Goal: Task Accomplishment & Management: Manage account settings

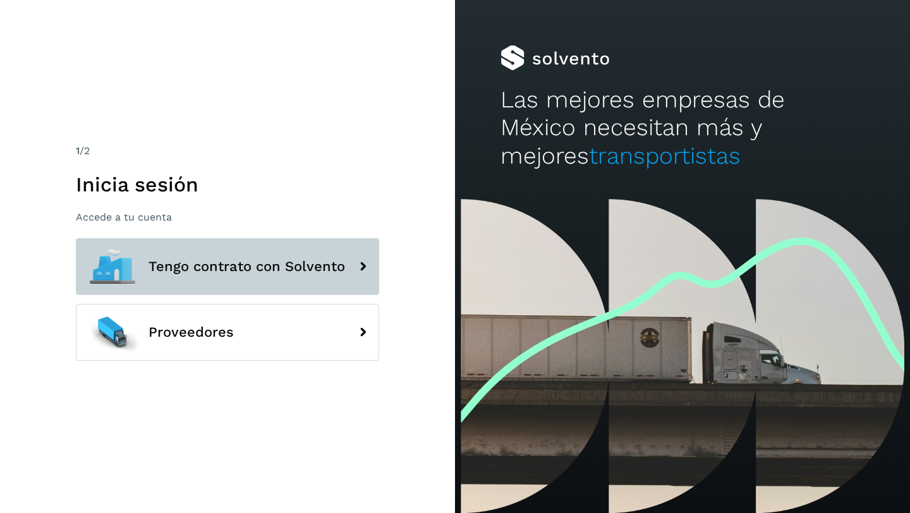
click at [227, 276] on button "Tengo contrato con Solvento" at bounding box center [227, 266] width 303 height 57
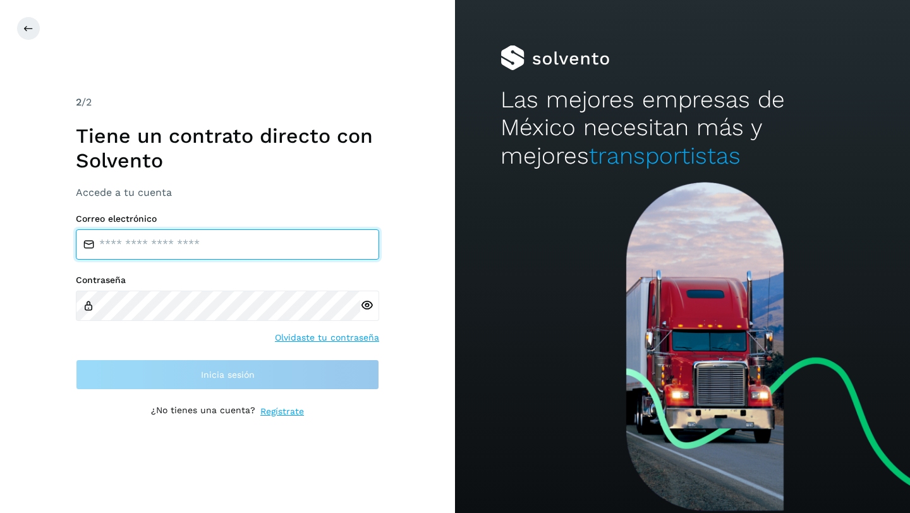
type input "**********"
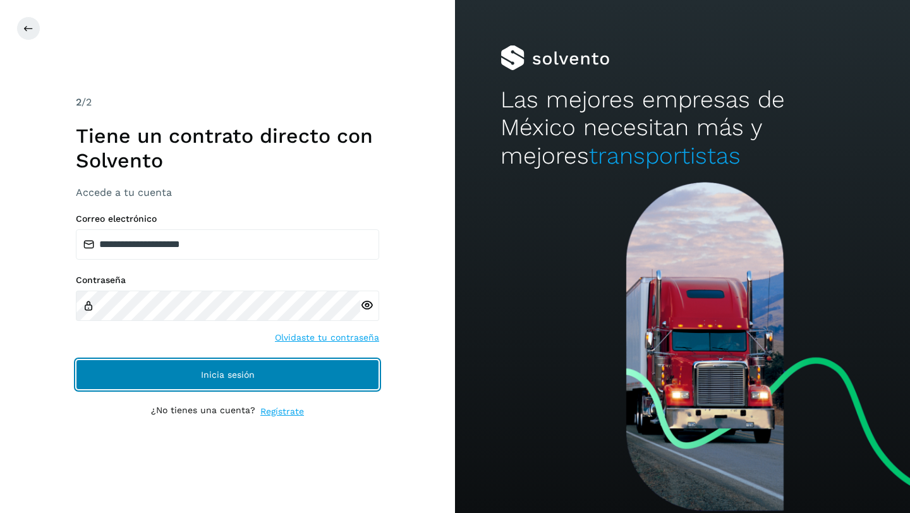
click at [264, 374] on button "Inicia sesión" at bounding box center [227, 375] width 303 height 30
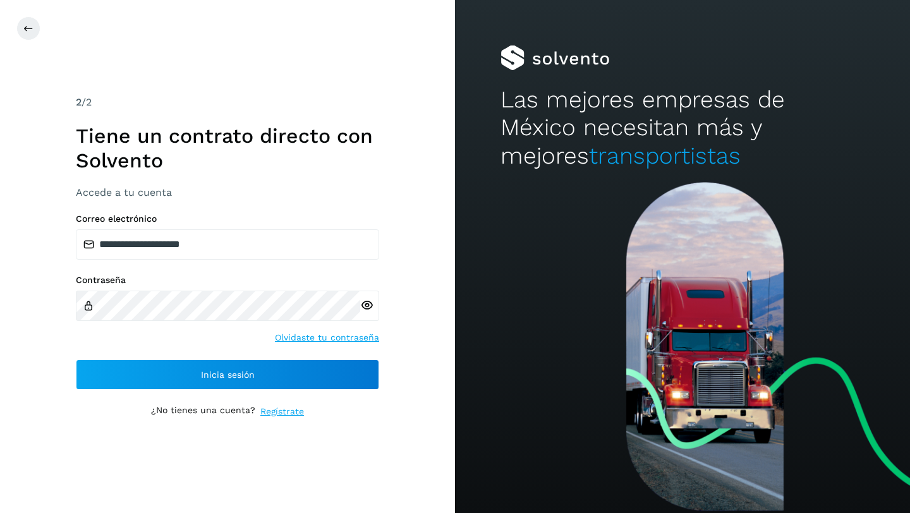
click at [336, 80] on div "**********" at bounding box center [227, 256] width 455 height 513
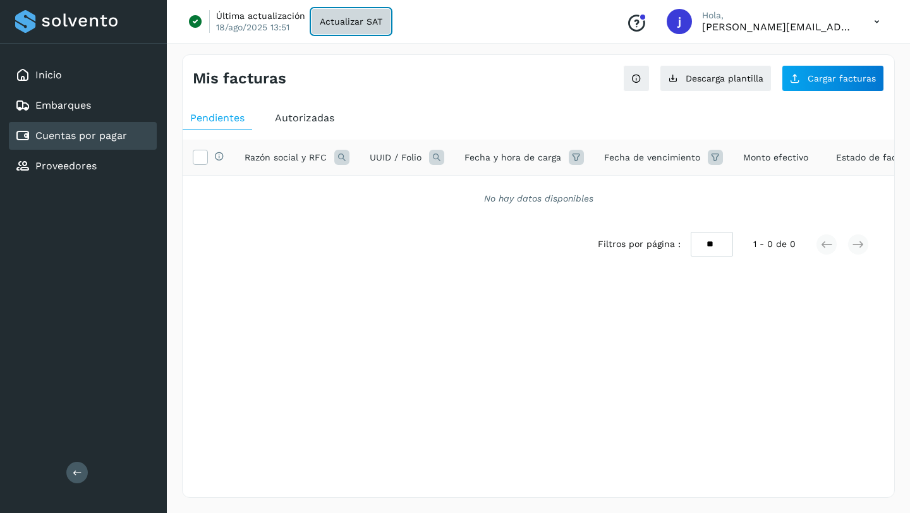
click at [355, 27] on button "Actualizar SAT" at bounding box center [351, 21] width 79 height 25
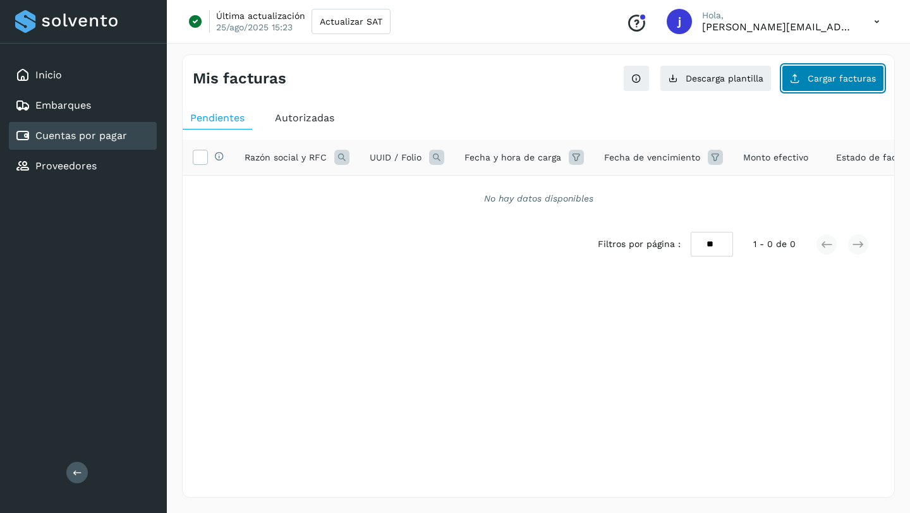
click at [828, 79] on span "Cargar facturas" at bounding box center [842, 78] width 68 height 9
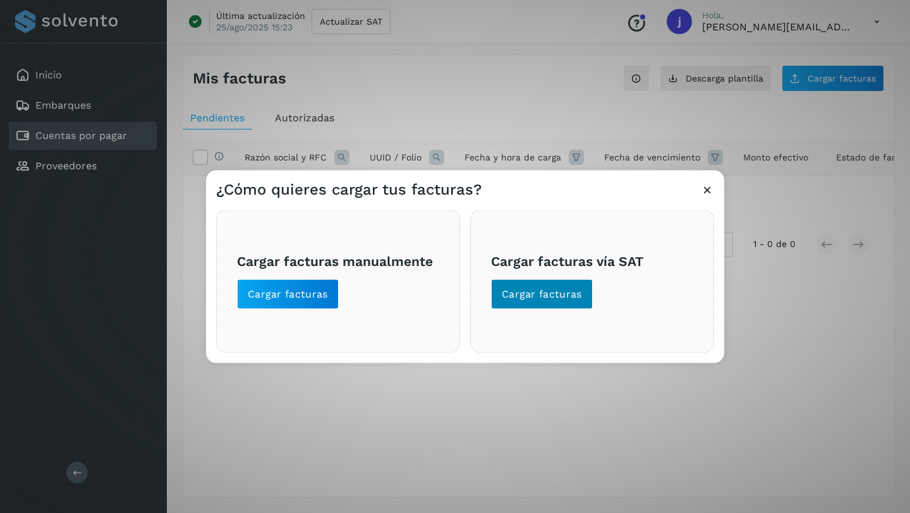
click at [537, 294] on span "Cargar facturas" at bounding box center [542, 295] width 80 height 14
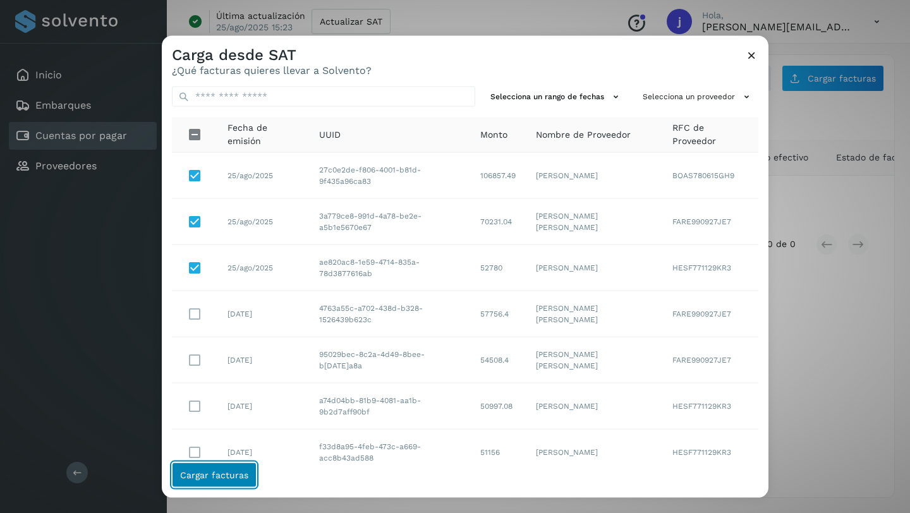
click at [228, 476] on span "Cargar facturas" at bounding box center [214, 474] width 68 height 9
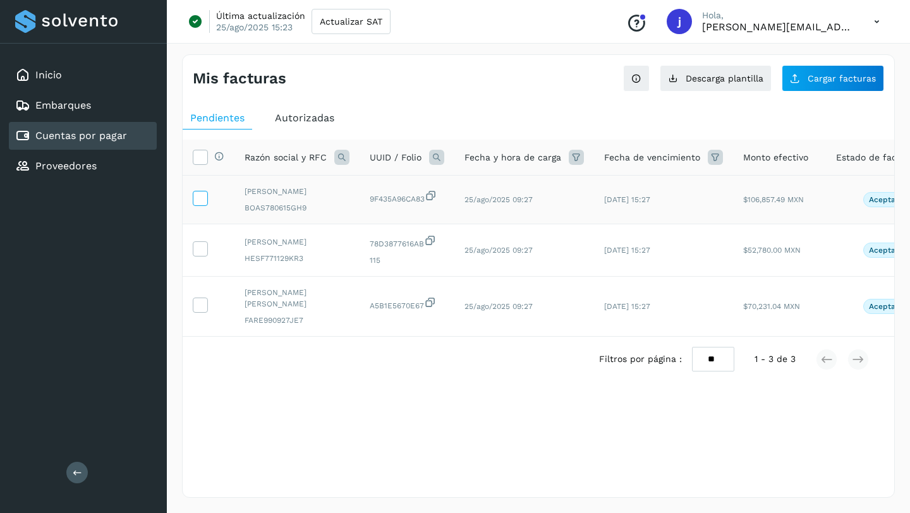
click at [198, 199] on icon at bounding box center [199, 197] width 13 height 13
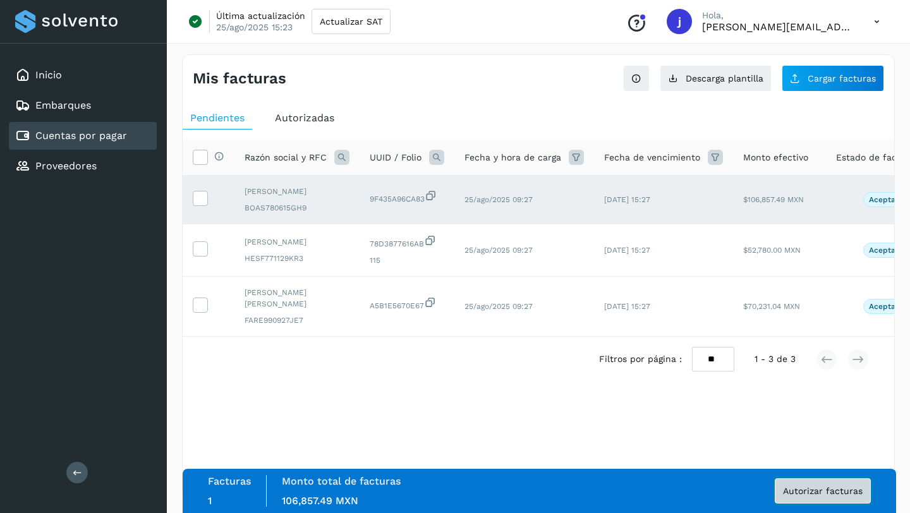
click at [809, 503] on button "Autorizar facturas" at bounding box center [823, 491] width 96 height 25
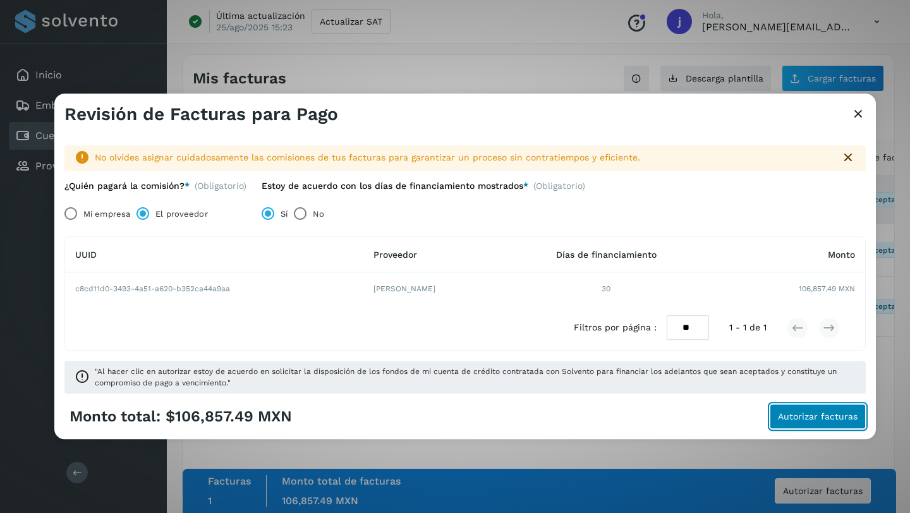
click at [805, 414] on span "Autorizar facturas" at bounding box center [818, 417] width 80 height 9
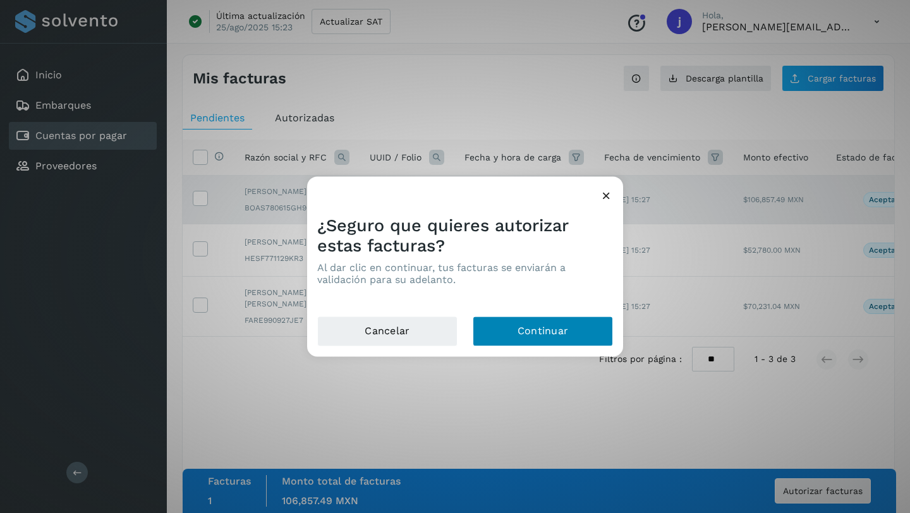
click at [564, 328] on button "Continuar" at bounding box center [543, 332] width 140 height 30
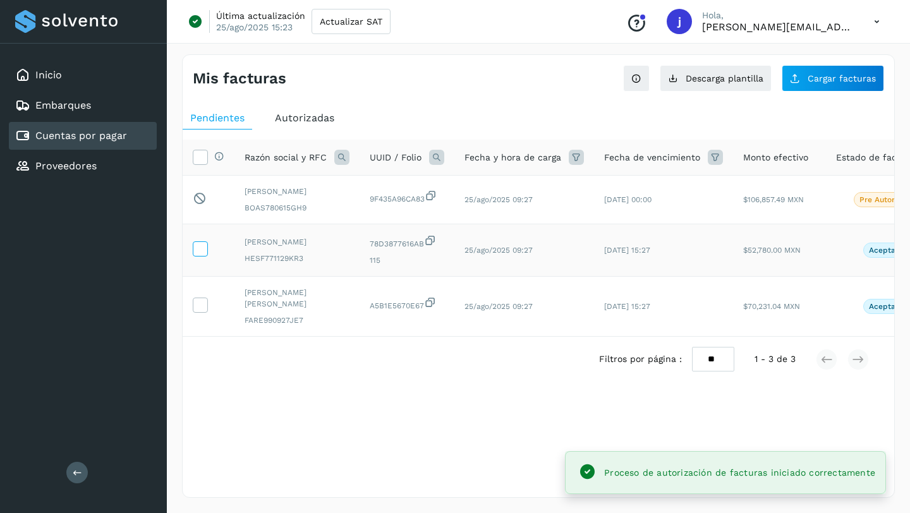
click at [200, 249] on icon at bounding box center [199, 247] width 13 height 13
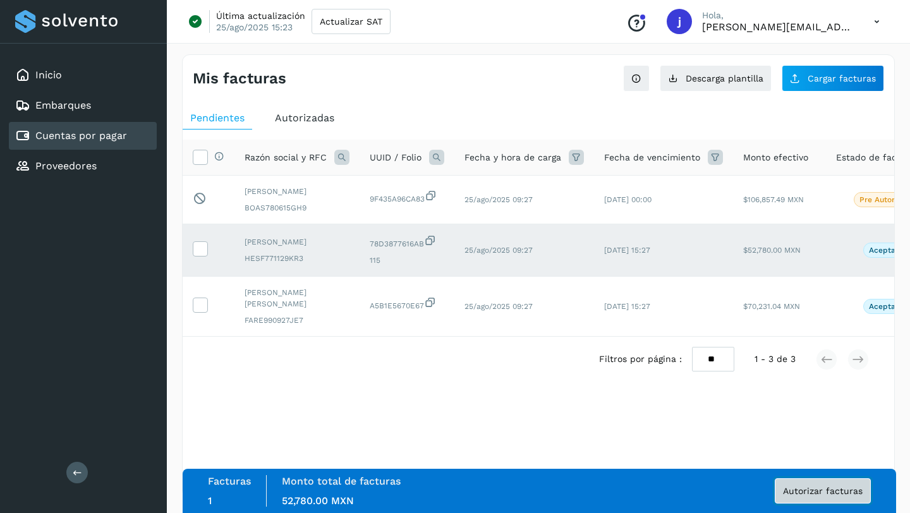
click at [815, 489] on span "Autorizar facturas" at bounding box center [823, 491] width 80 height 9
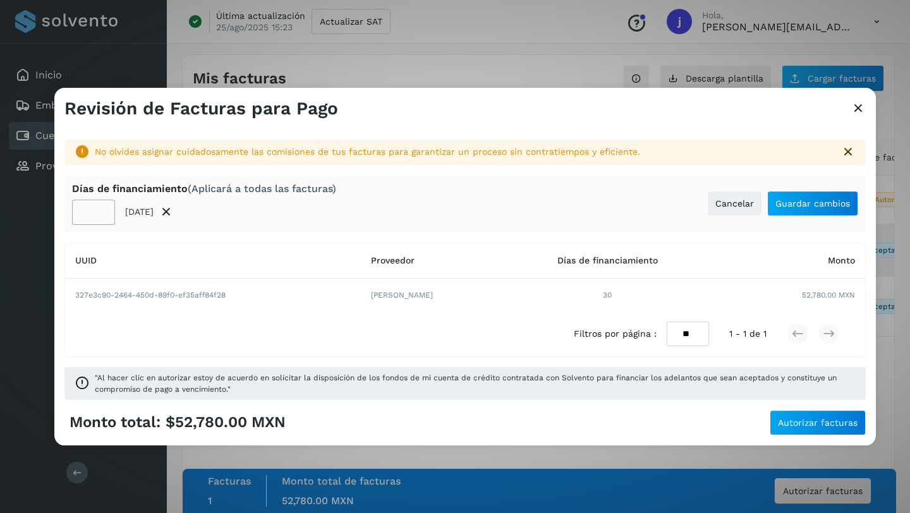
click at [99, 217] on input "**" at bounding box center [93, 212] width 43 height 25
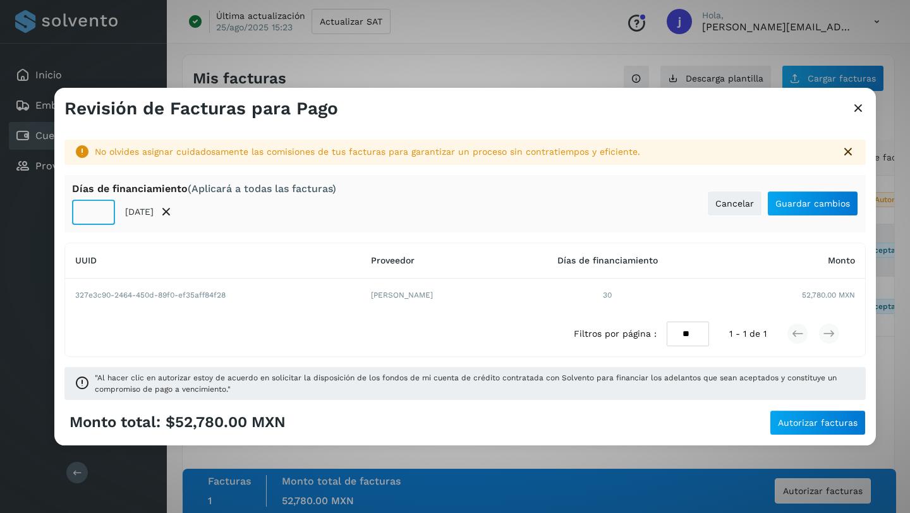
click at [99, 217] on input "**" at bounding box center [93, 212] width 43 height 25
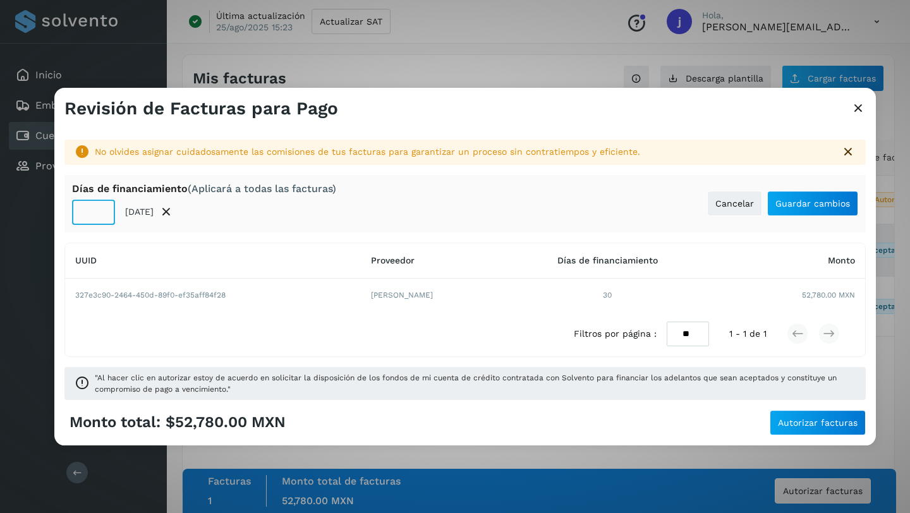
click at [99, 217] on input "**" at bounding box center [93, 212] width 43 height 25
type input "**"
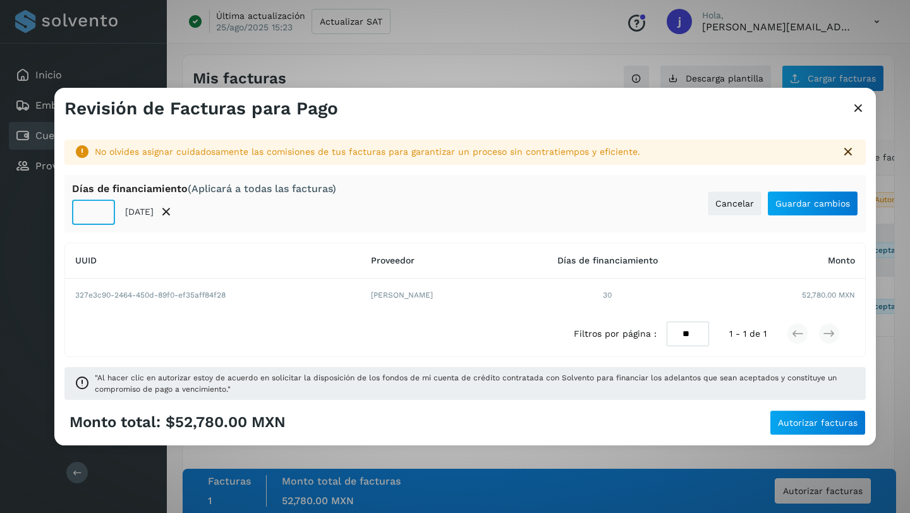
click at [99, 217] on input "**" at bounding box center [93, 212] width 43 height 25
click at [803, 201] on span "Guardar cambios" at bounding box center [813, 203] width 75 height 9
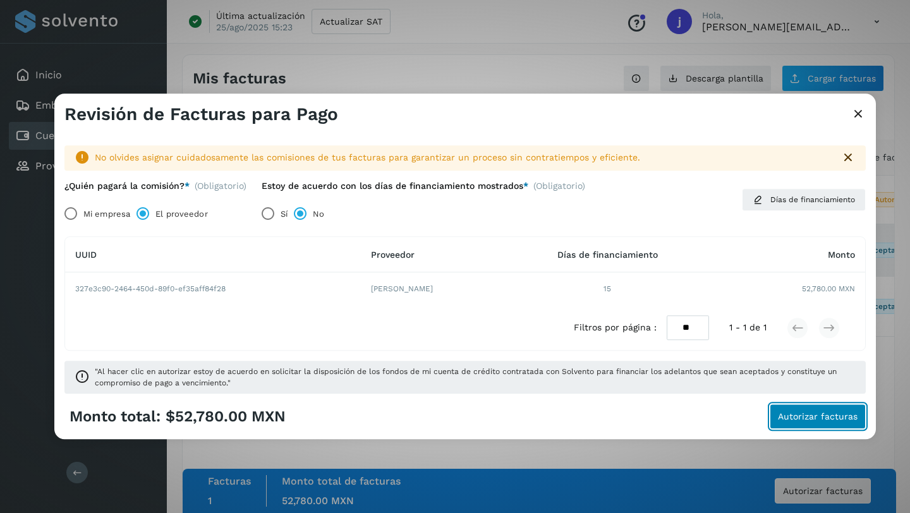
click at [804, 415] on span "Autorizar facturas" at bounding box center [818, 417] width 80 height 9
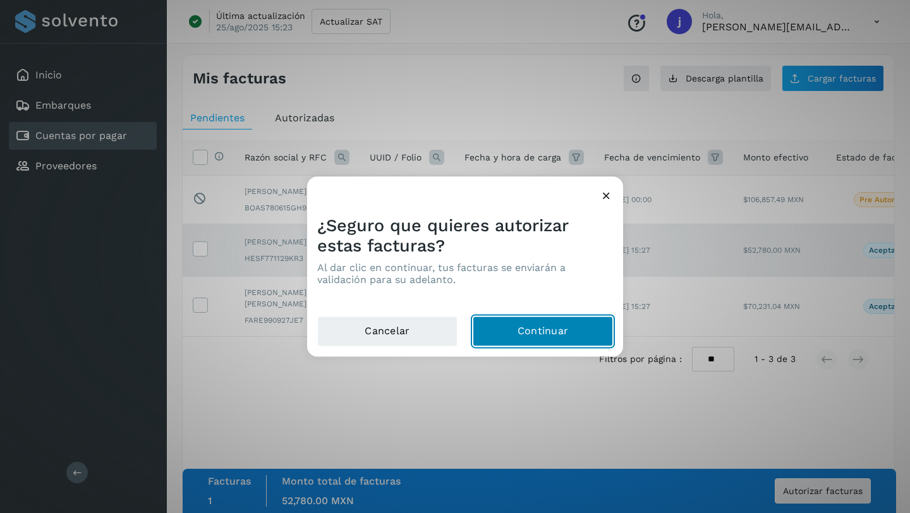
click at [573, 340] on button "Continuar" at bounding box center [543, 332] width 140 height 30
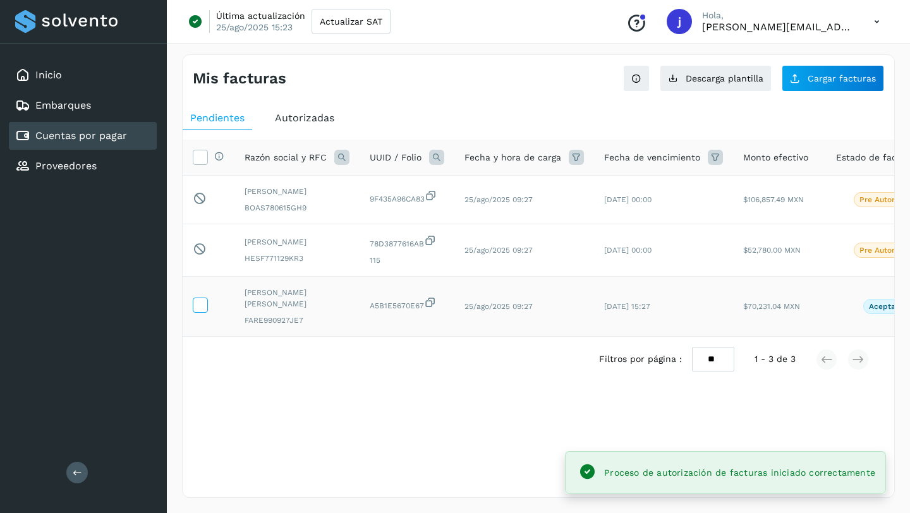
click at [200, 301] on icon at bounding box center [199, 304] width 13 height 13
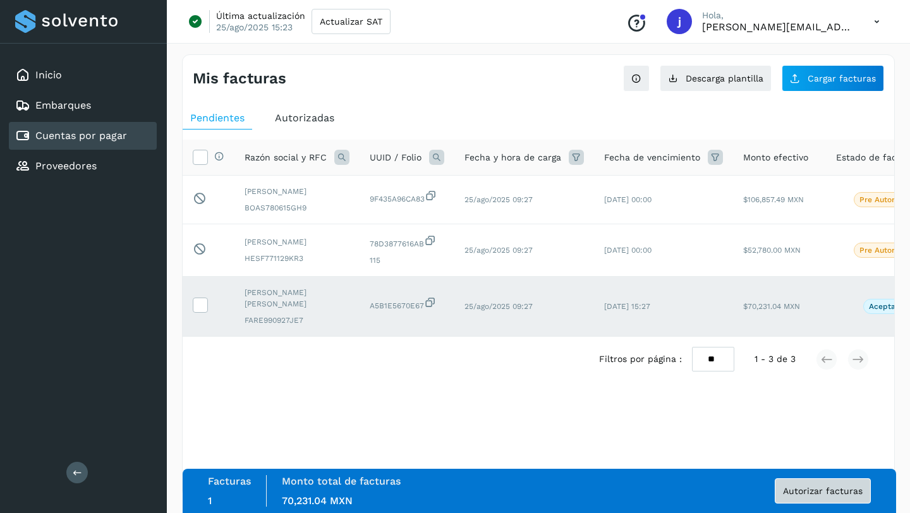
click at [813, 498] on button "Autorizar facturas" at bounding box center [823, 491] width 96 height 25
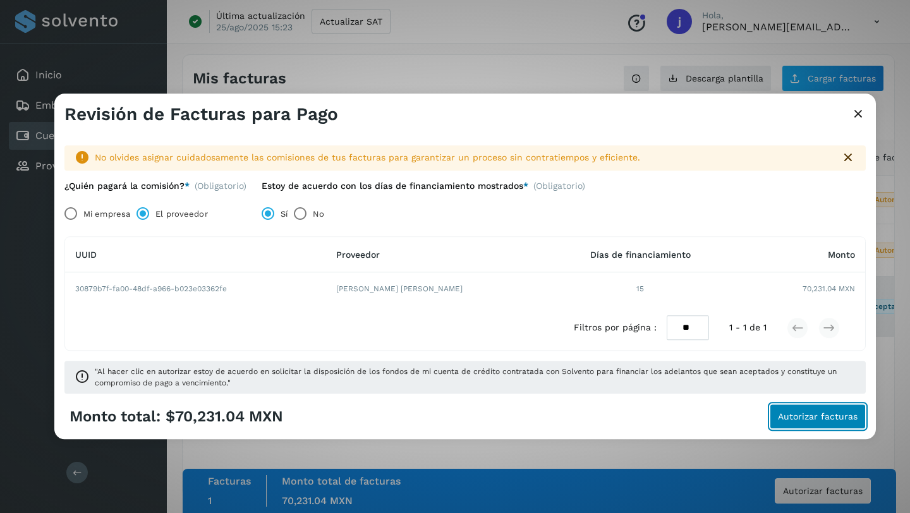
click at [793, 420] on span "Autorizar facturas" at bounding box center [818, 417] width 80 height 9
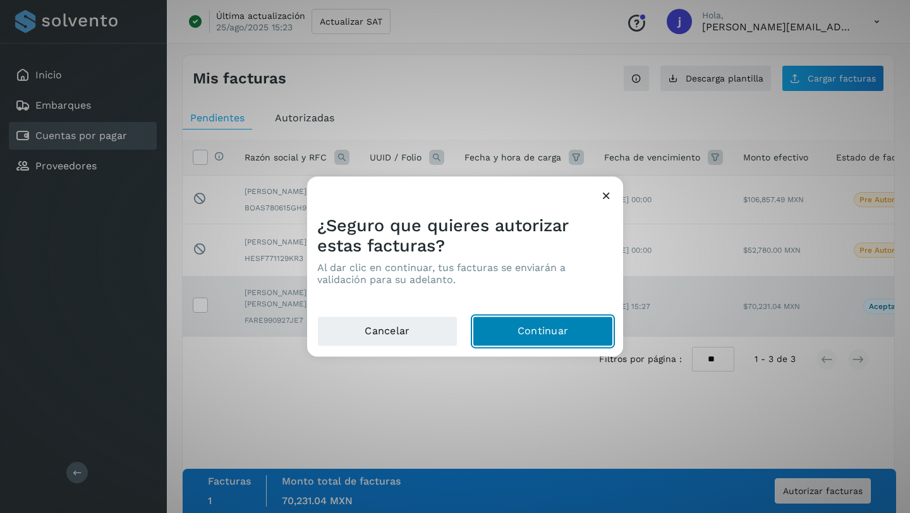
click at [553, 326] on button "Continuar" at bounding box center [543, 332] width 140 height 30
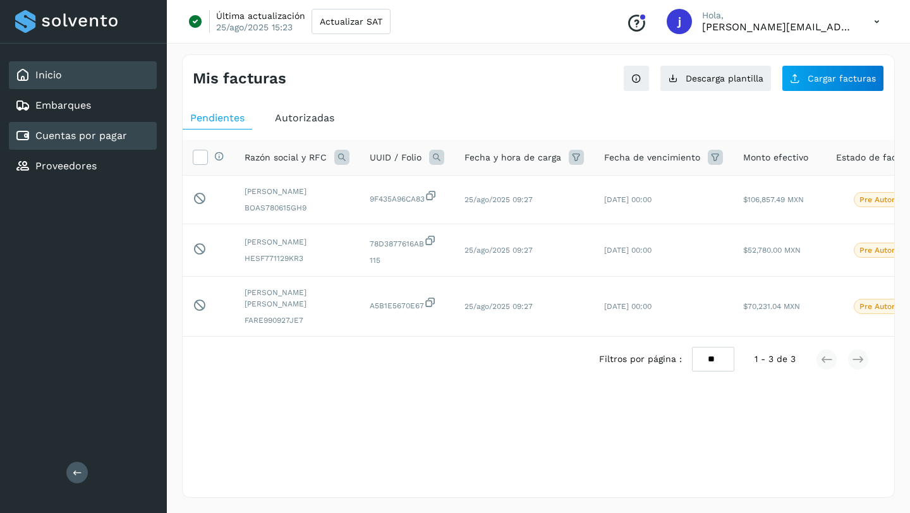
click at [62, 73] on div "Inicio" at bounding box center [83, 75] width 148 height 28
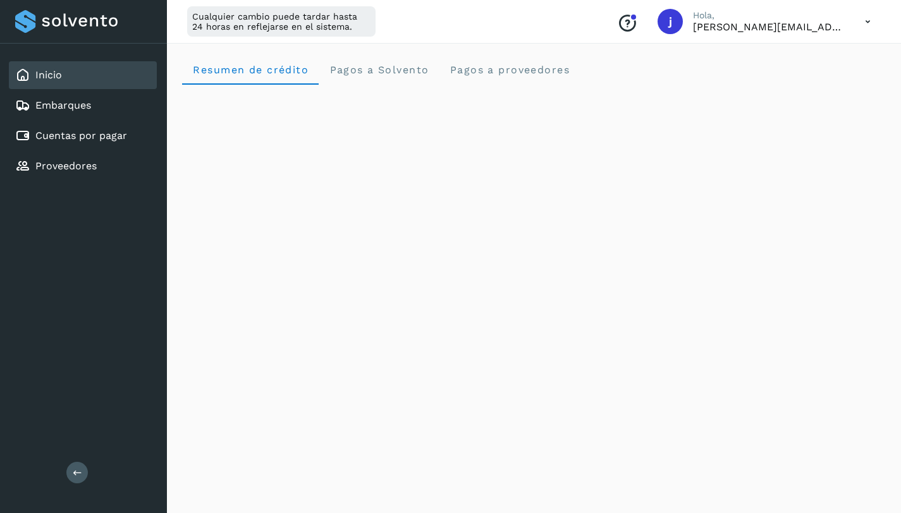
click at [57, 73] on link "Inicio" at bounding box center [48, 75] width 27 height 12
click at [55, 108] on link "Embarques" at bounding box center [63, 105] width 56 height 12
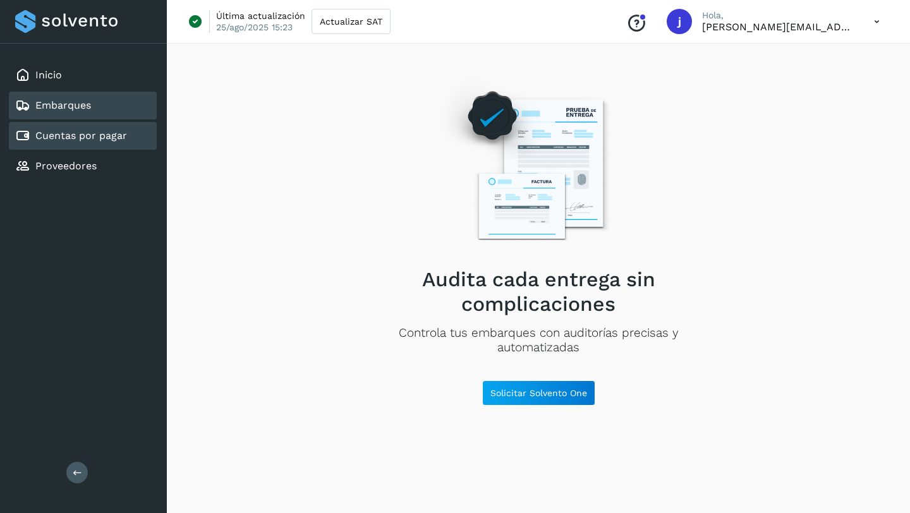
click at [70, 135] on link "Cuentas por pagar" at bounding box center [81, 136] width 92 height 12
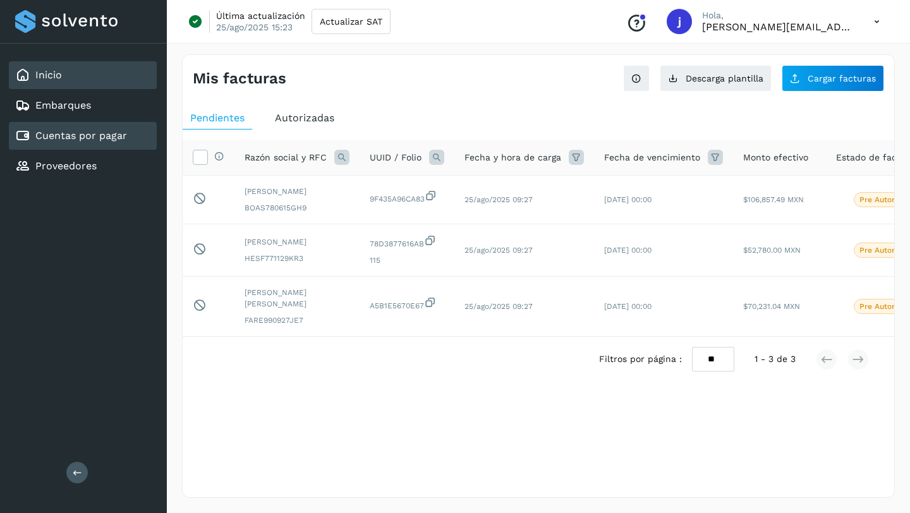
click at [37, 75] on link "Inicio" at bounding box center [48, 75] width 27 height 12
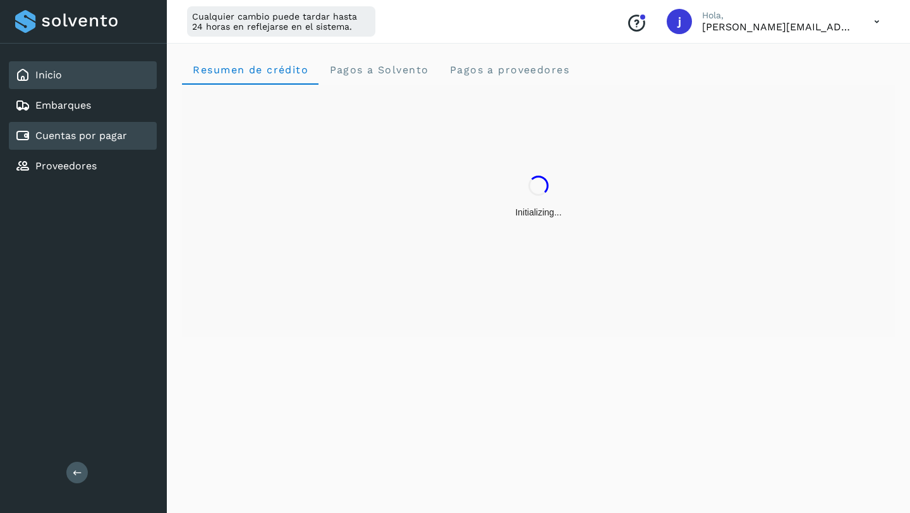
click at [73, 123] on div "Cuentas por pagar" at bounding box center [83, 136] width 148 height 28
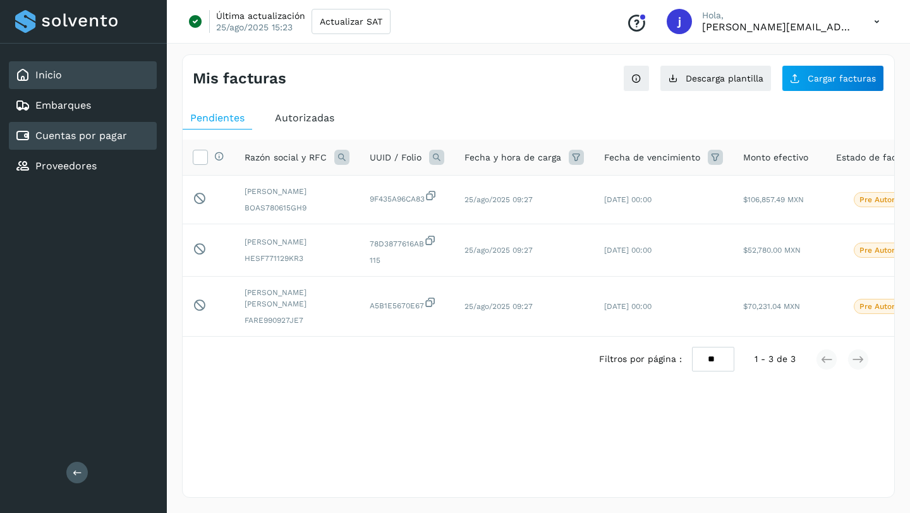
click at [42, 75] on link "Inicio" at bounding box center [48, 75] width 27 height 12
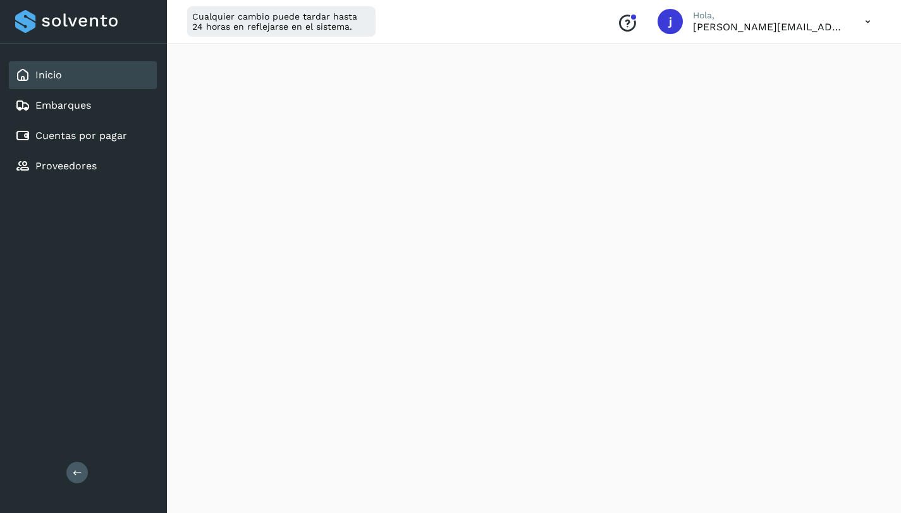
scroll to position [327, 0]
click at [70, 111] on div "Embarques" at bounding box center [53, 105] width 76 height 15
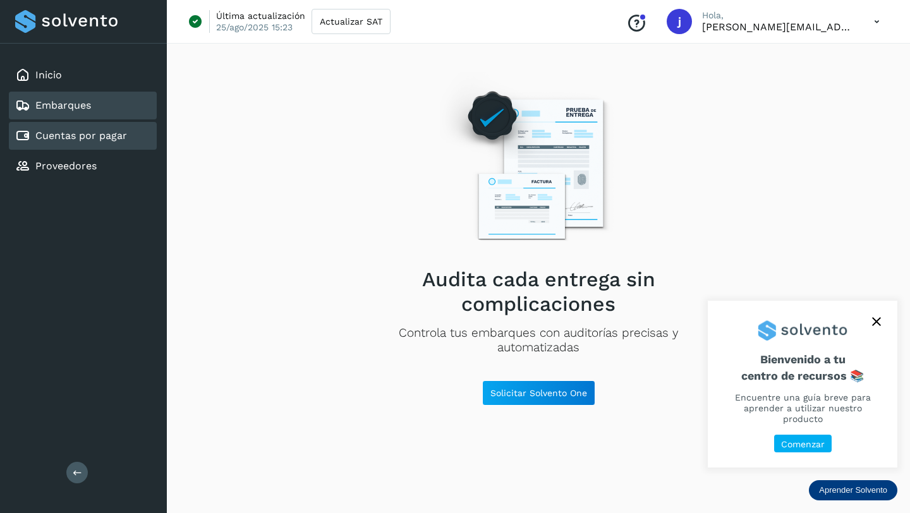
click at [80, 142] on div "Cuentas por pagar" at bounding box center [71, 135] width 112 height 15
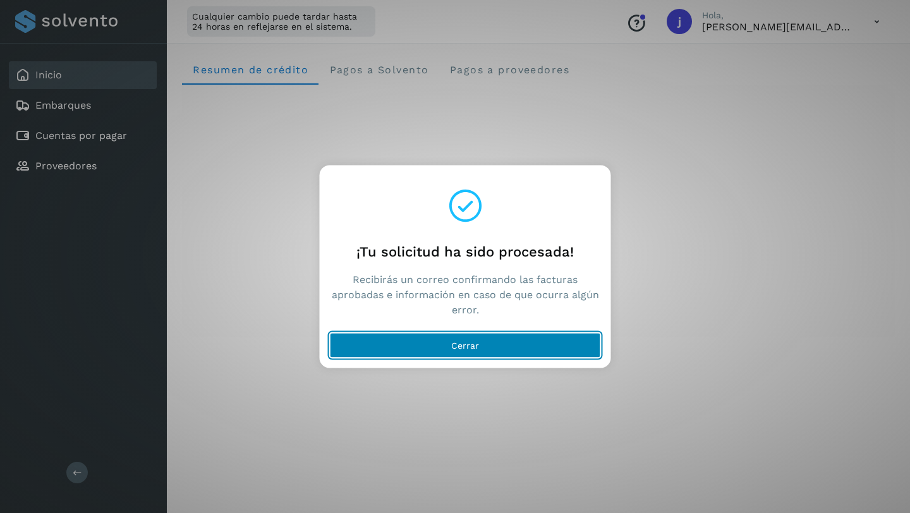
click at [431, 343] on button "Cerrar" at bounding box center [465, 345] width 271 height 25
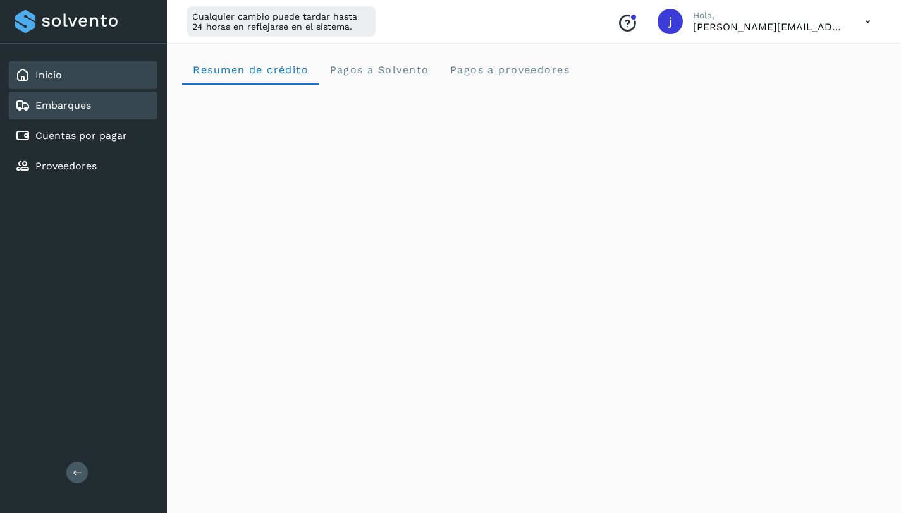
click at [58, 109] on link "Embarques" at bounding box center [63, 105] width 56 height 12
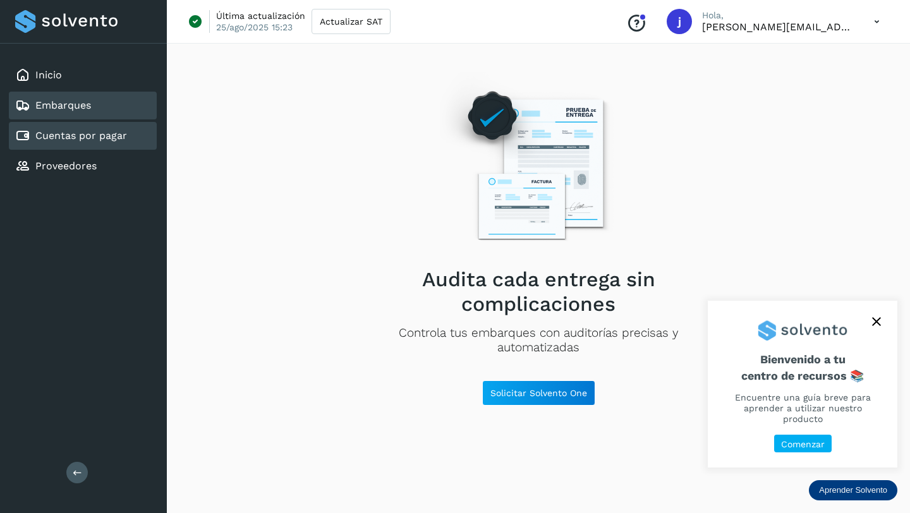
click at [66, 142] on div "Cuentas por pagar" at bounding box center [71, 135] width 112 height 15
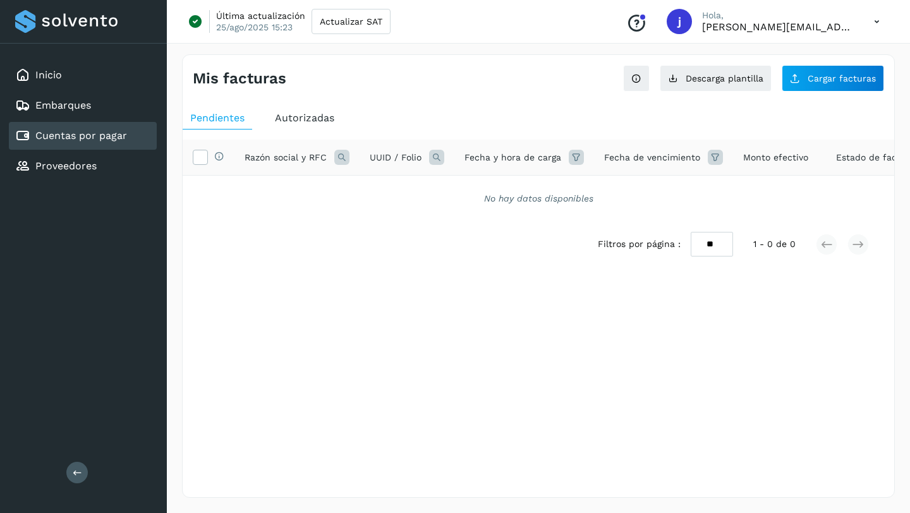
click at [310, 119] on span "Autorizadas" at bounding box center [304, 118] width 59 height 12
